Goal: Task Accomplishment & Management: Manage account settings

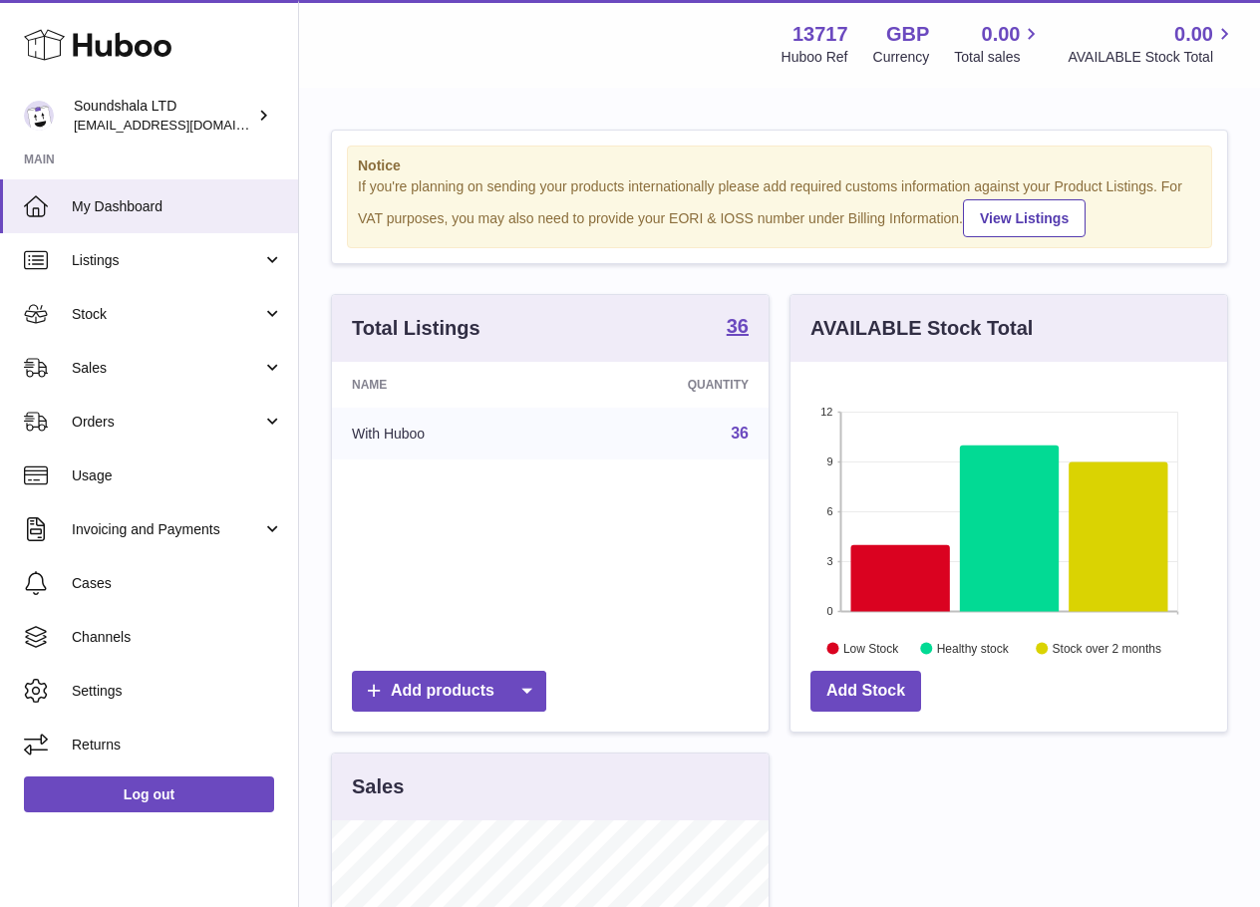
scroll to position [311, 436]
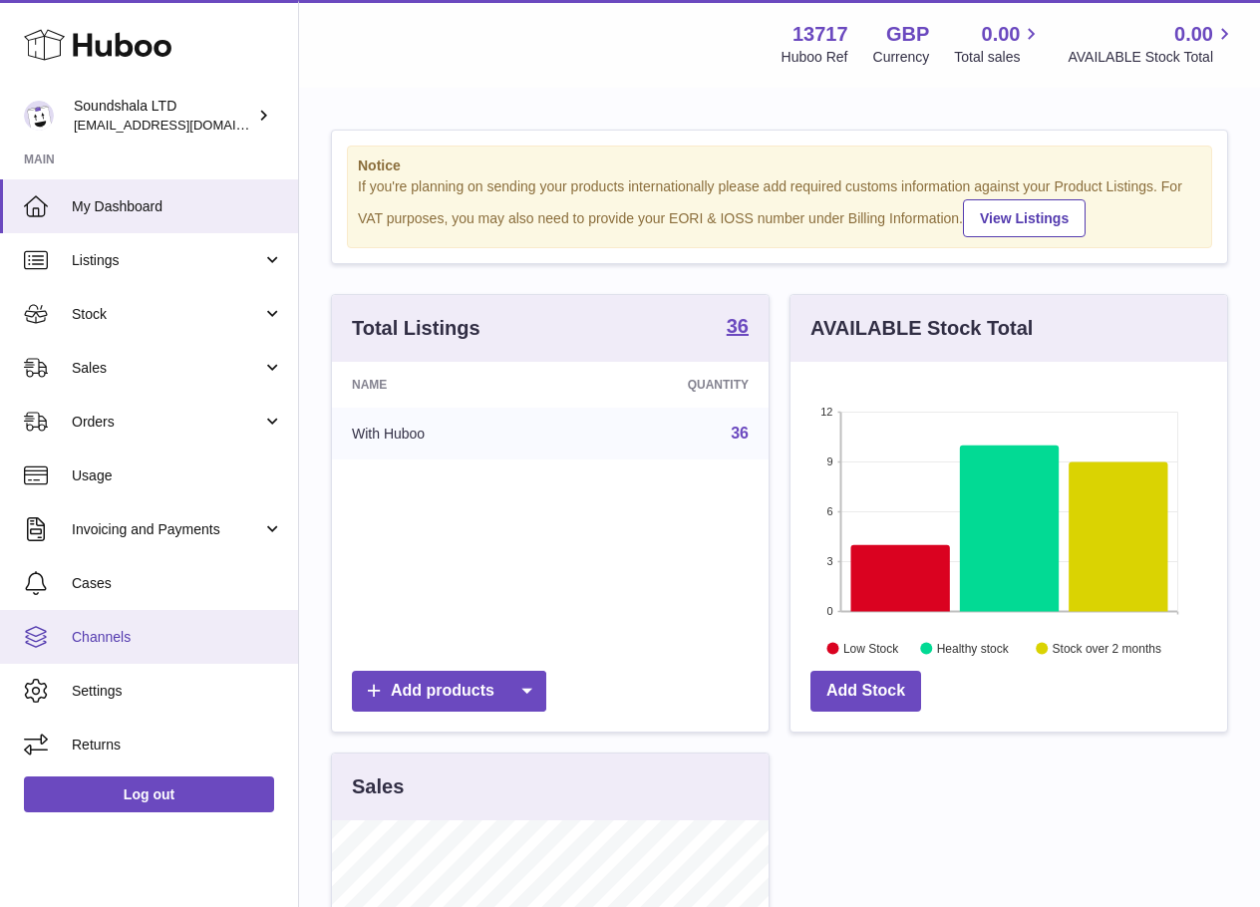
click at [157, 644] on span "Channels" at bounding box center [177, 637] width 211 height 19
click at [155, 640] on span "Channels" at bounding box center [177, 637] width 211 height 19
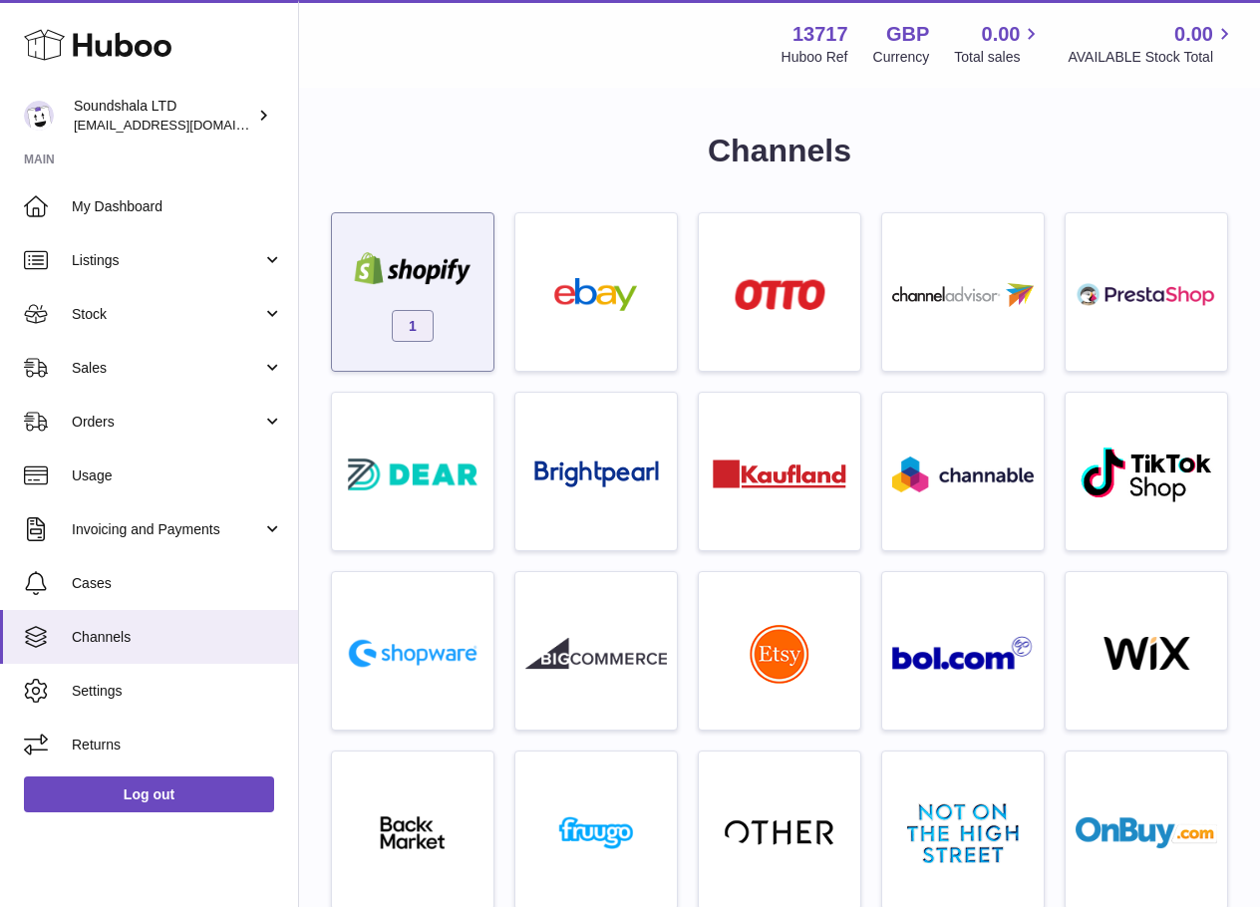
click at [453, 270] on img at bounding box center [412, 268] width 141 height 33
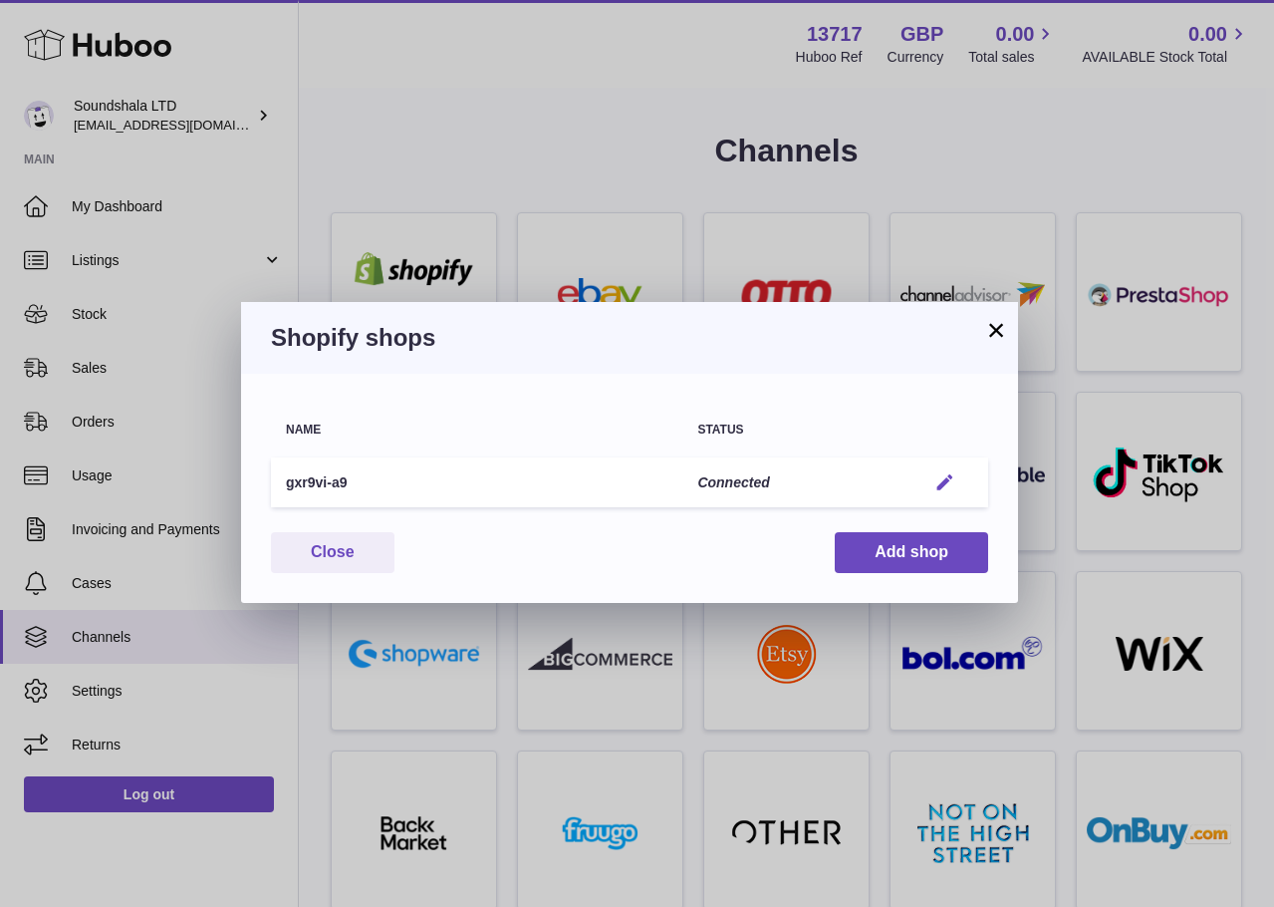
click at [950, 481] on em "button" at bounding box center [945, 482] width 21 height 21
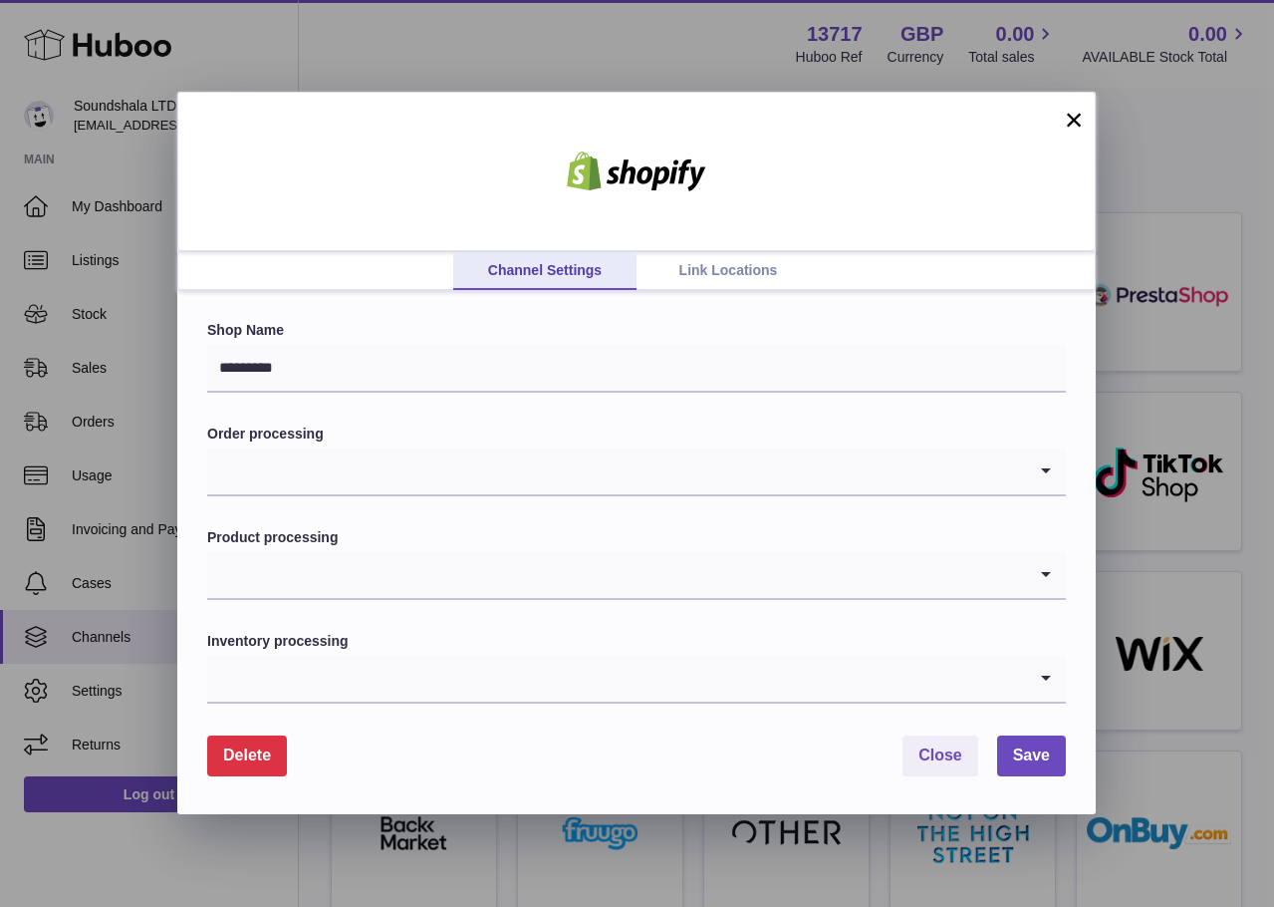
click at [690, 272] on link "Link Locations" at bounding box center [728, 271] width 183 height 38
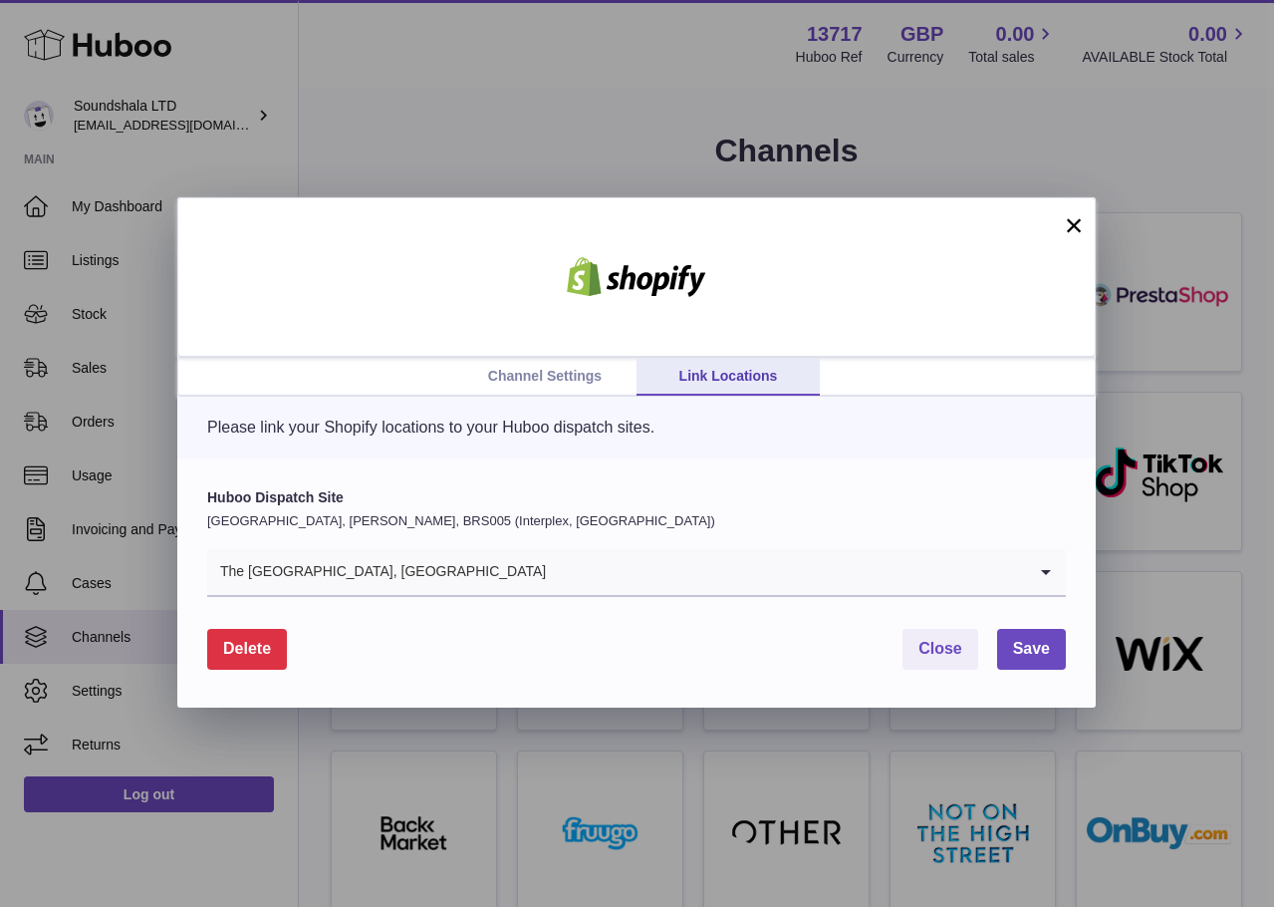
click at [580, 576] on input "Search for option" at bounding box center [786, 572] width 479 height 46
click at [1066, 227] on button "×" at bounding box center [1074, 225] width 24 height 24
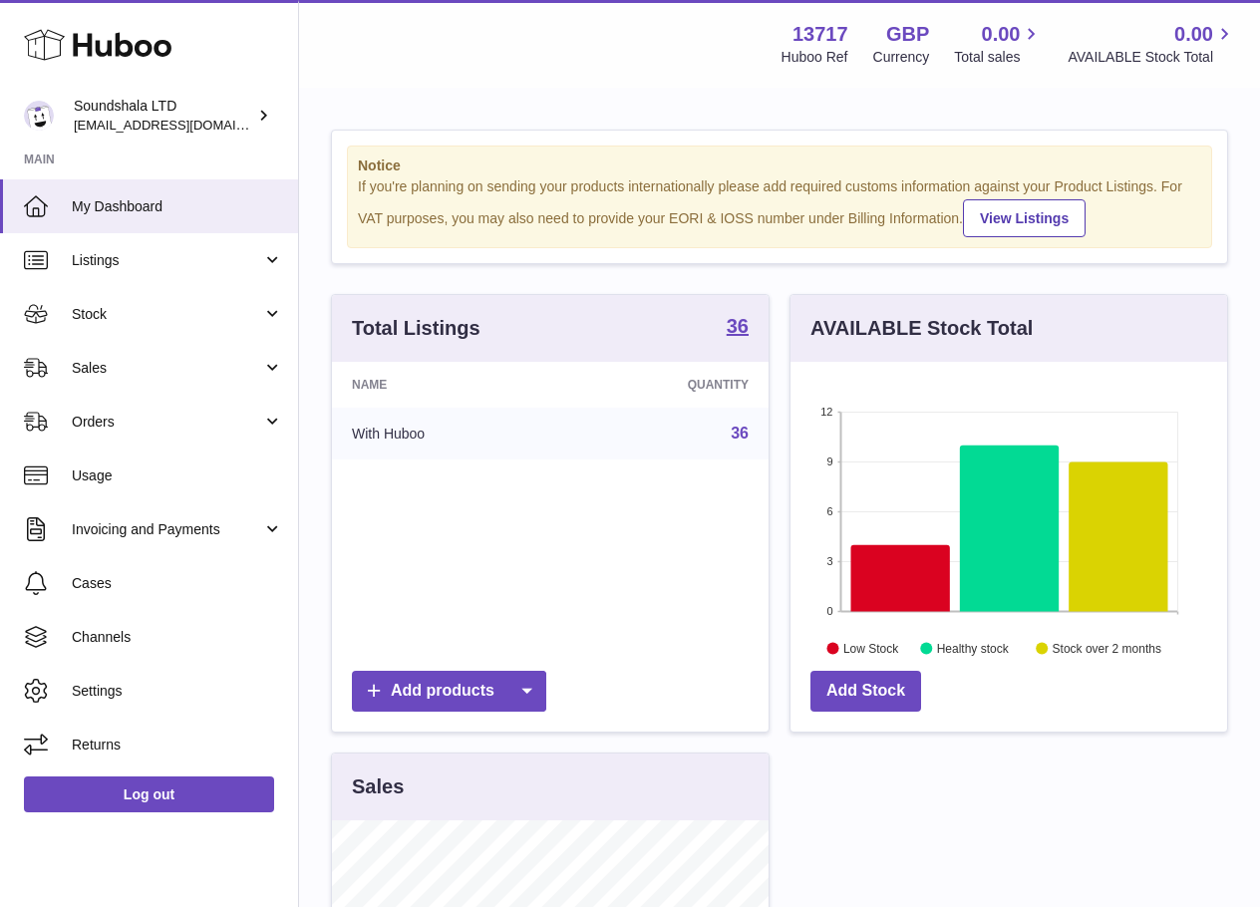
scroll to position [311, 436]
